Goal: Information Seeking & Learning: Learn about a topic

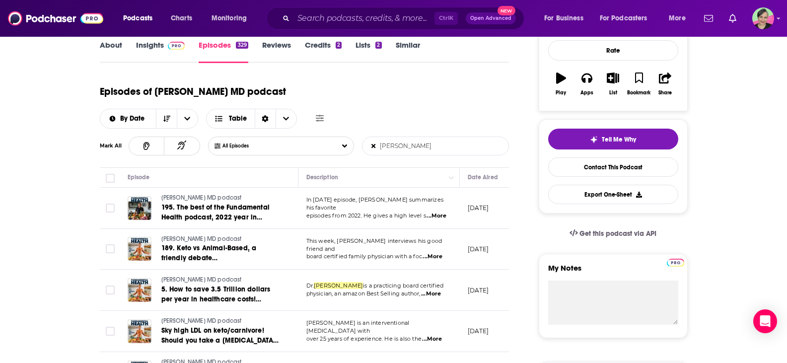
click at [377, 137] on input "[PERSON_NAME]" at bounding box center [415, 146] width 104 height 18
click at [372, 143] on icon at bounding box center [374, 146] width 4 height 6
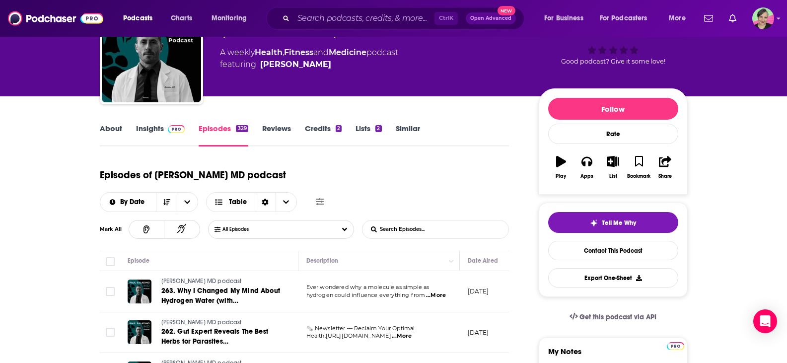
scroll to position [50, 0]
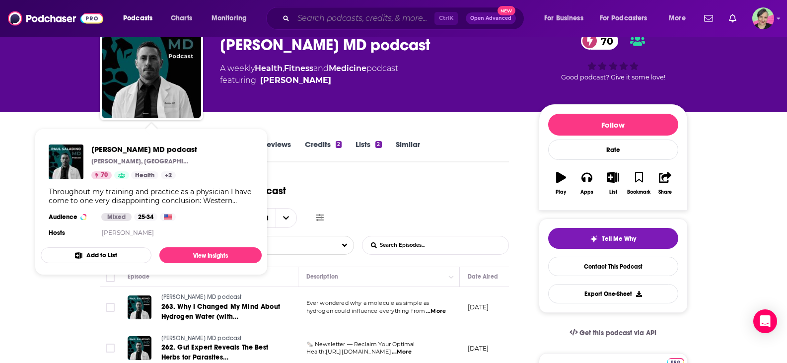
click at [314, 19] on input "Search podcasts, credits, & more..." at bounding box center [364, 18] width 141 height 16
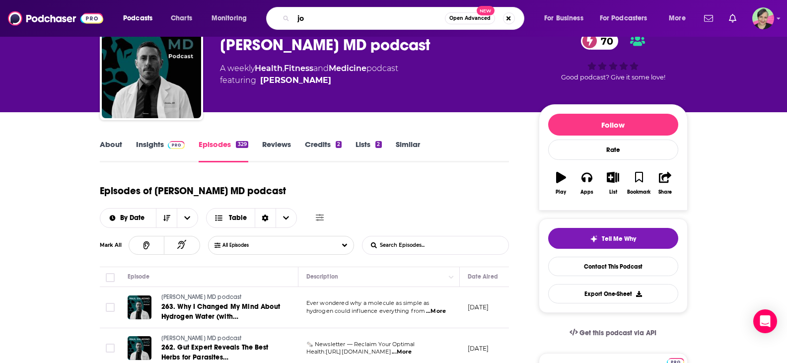
type input "j"
type input "[PERSON_NAME]"
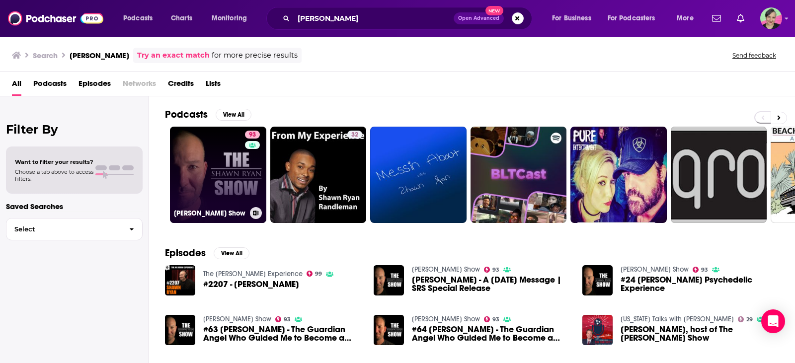
click at [213, 138] on link "93 [PERSON_NAME] Show" at bounding box center [218, 175] width 96 height 96
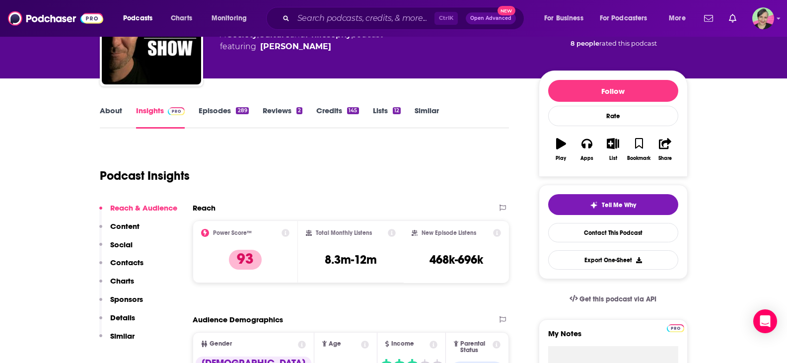
scroll to position [99, 0]
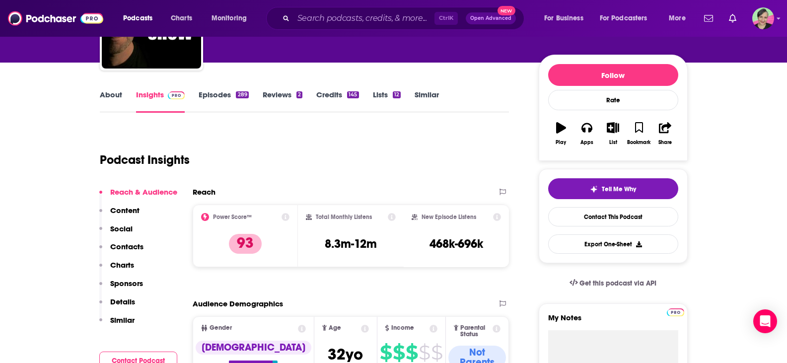
click at [224, 92] on link "Episodes 289" at bounding box center [224, 101] width 50 height 23
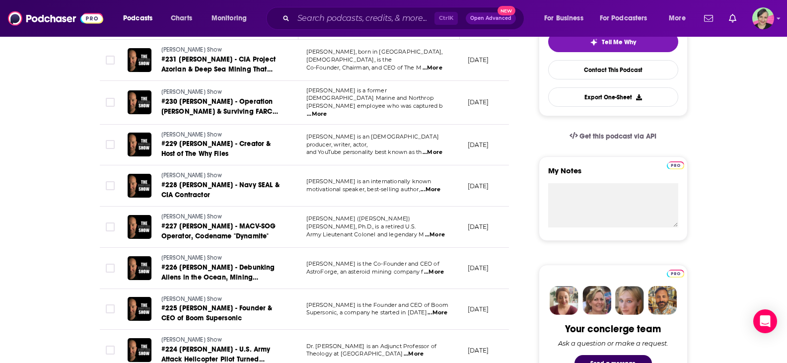
scroll to position [248, 0]
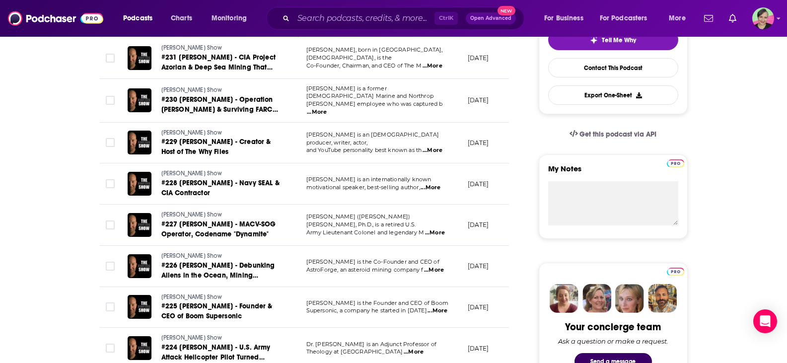
click at [436, 186] on span "...More" at bounding box center [431, 188] width 20 height 8
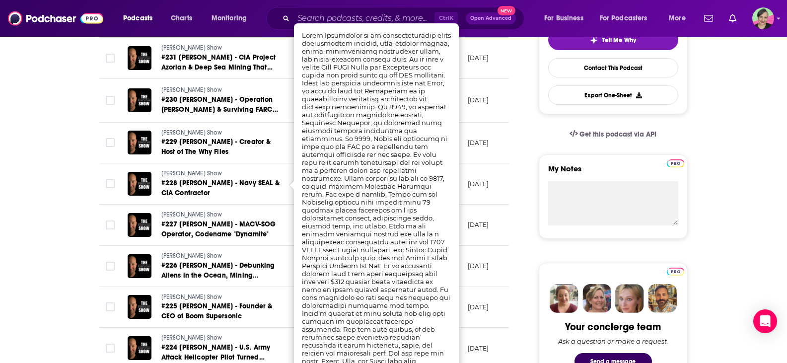
scroll to position [199, 0]
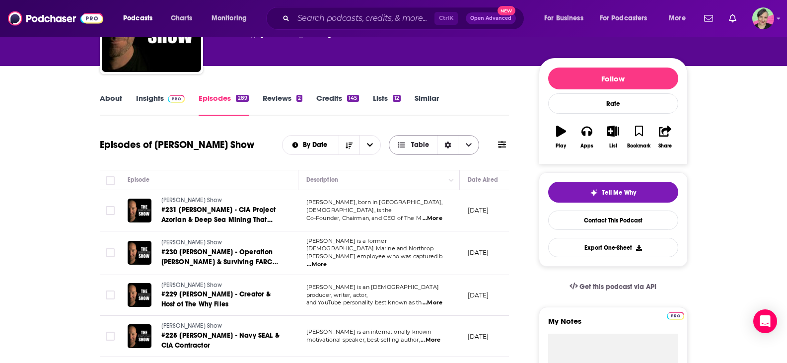
scroll to position [99, 0]
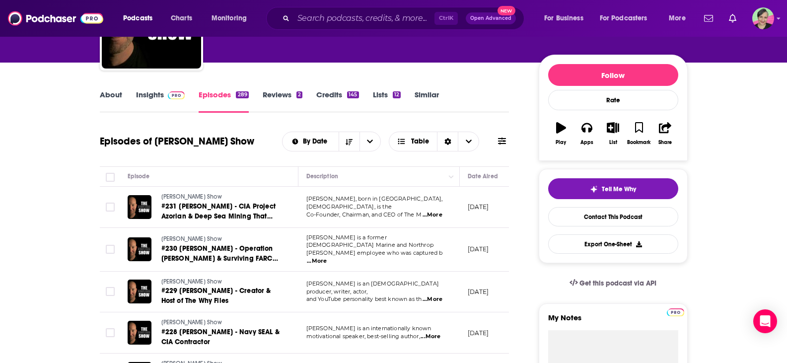
click at [502, 139] on icon at bounding box center [502, 141] width 8 height 7
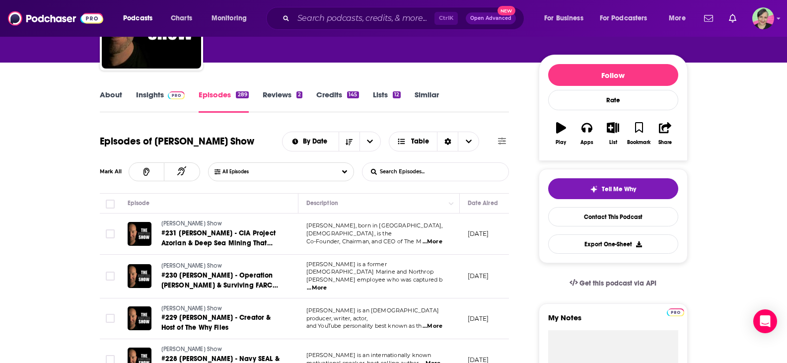
click at [452, 169] on input "List Search Input" at bounding box center [415, 172] width 104 height 18
click at [452, 168] on input "sala" at bounding box center [415, 172] width 104 height 18
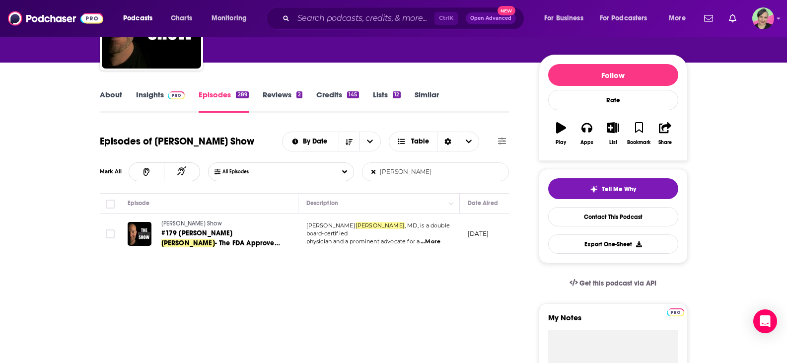
type input "[PERSON_NAME]"
click at [434, 239] on span "...More" at bounding box center [431, 242] width 20 height 8
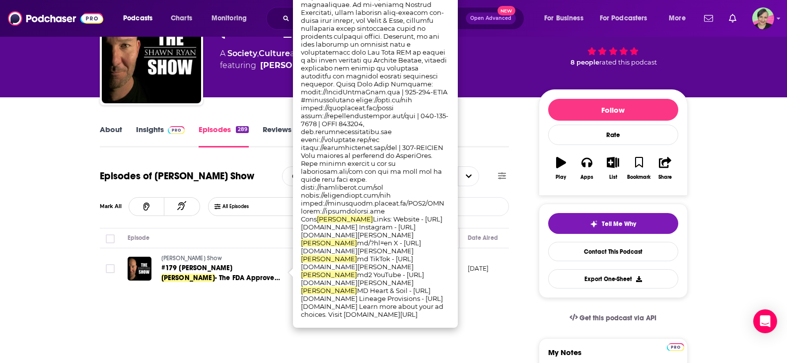
scroll to position [0, 0]
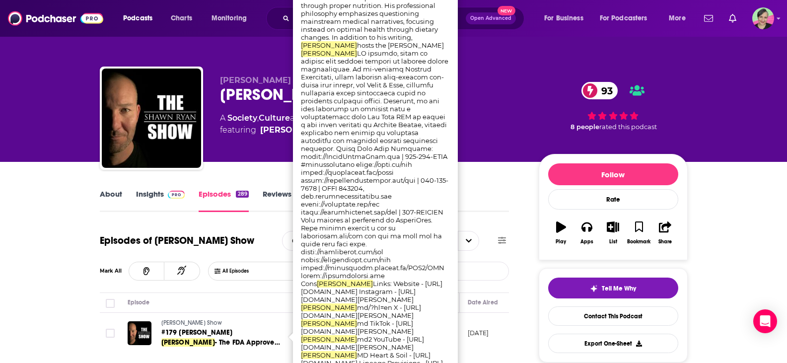
drag, startPoint x: 2, startPoint y: 209, endPoint x: 9, endPoint y: 200, distance: 11.7
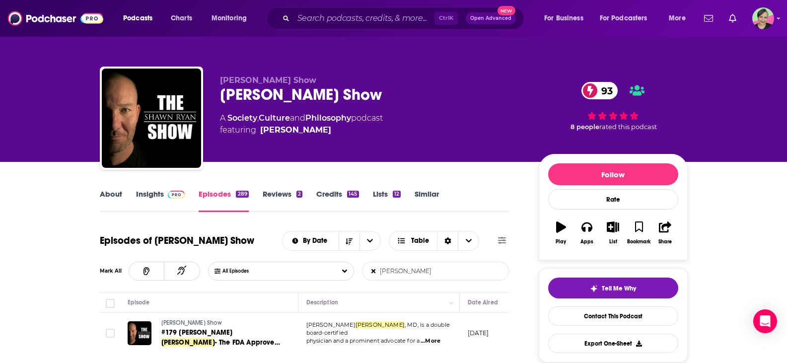
click at [421, 272] on input "[PERSON_NAME]" at bounding box center [415, 271] width 104 height 18
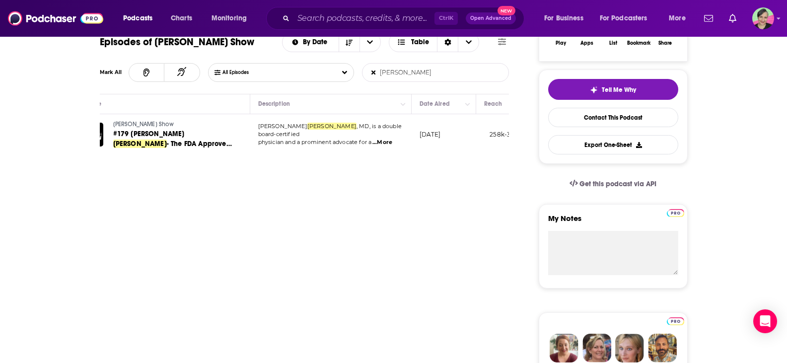
scroll to position [0, 71]
